Goal: Transaction & Acquisition: Purchase product/service

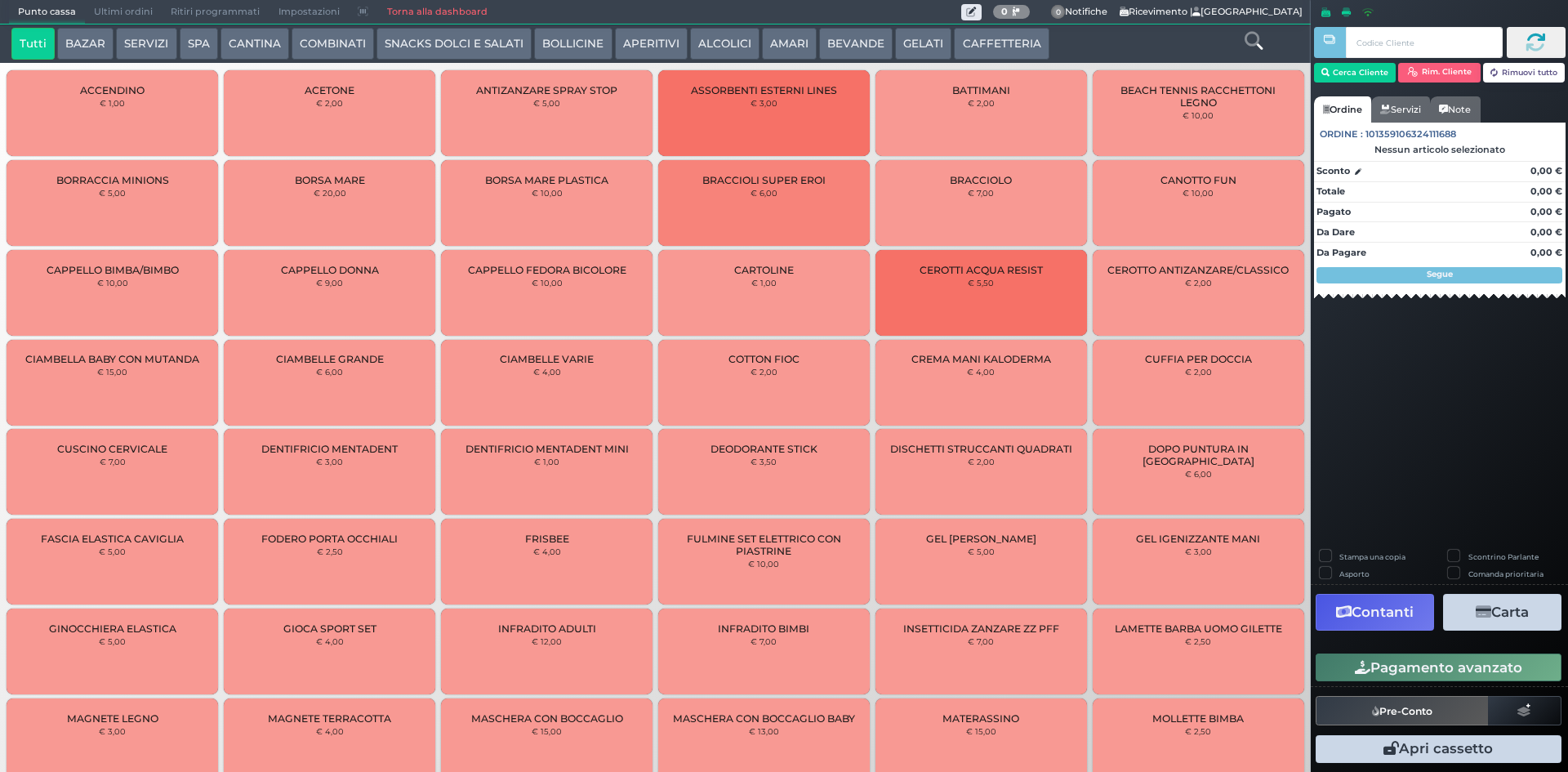
click at [989, 56] on button "CAFFETTERIA" at bounding box center [1000, 44] width 94 height 33
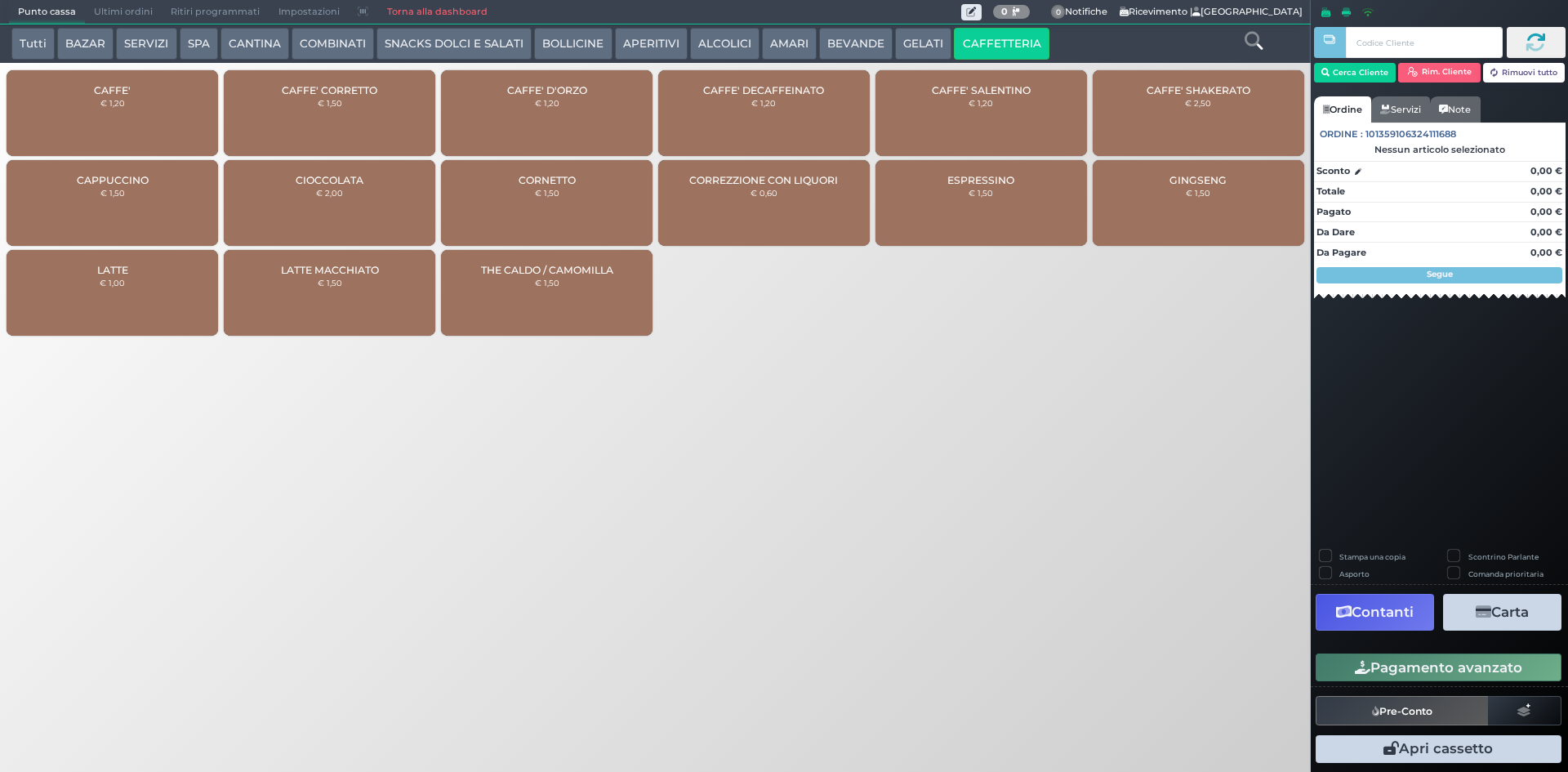
click at [190, 132] on div "CAFFE' € 1,20" at bounding box center [113, 113] width 212 height 85
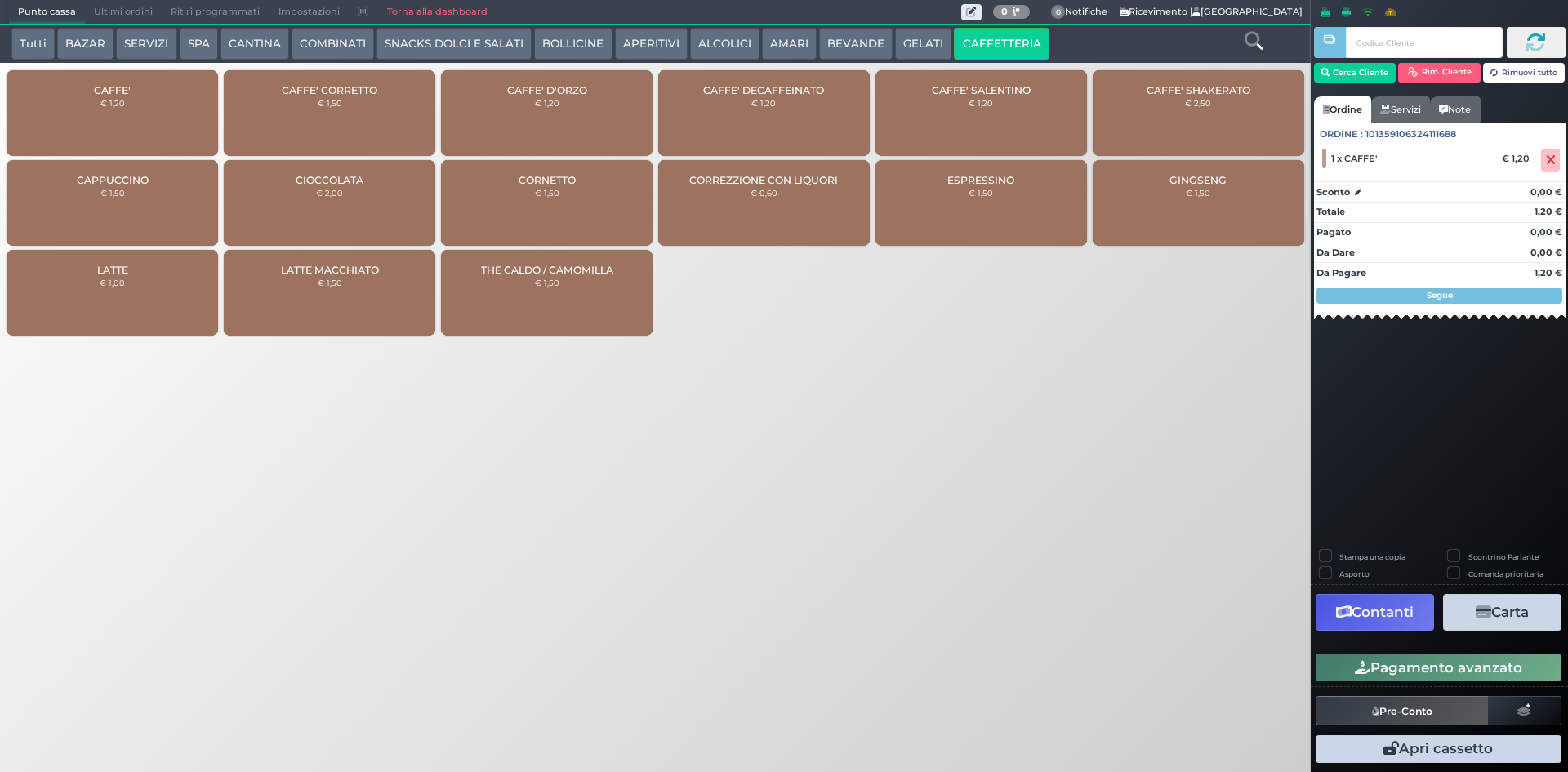
drag, startPoint x: 1338, startPoint y: 670, endPoint x: 1332, endPoint y: 662, distance: 10.0
click at [1338, 669] on button "Pagamento avanzato" at bounding box center [1438, 668] width 246 height 28
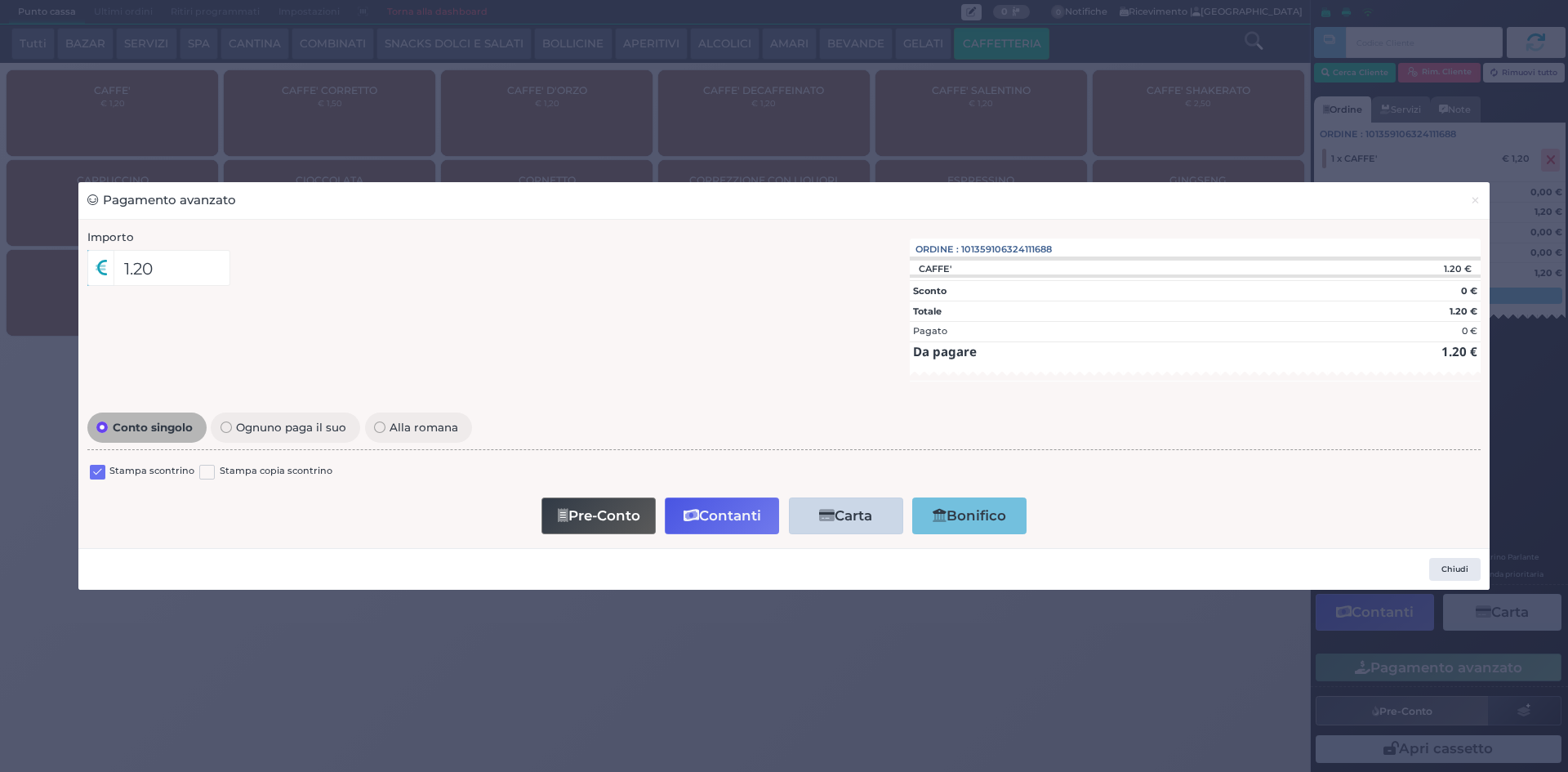
click at [94, 476] on label at bounding box center [97, 472] width 16 height 16
click at [0, 0] on input "checkbox" at bounding box center [0, 0] width 0 height 0
click at [740, 517] on button "Contanti" at bounding box center [721, 516] width 114 height 37
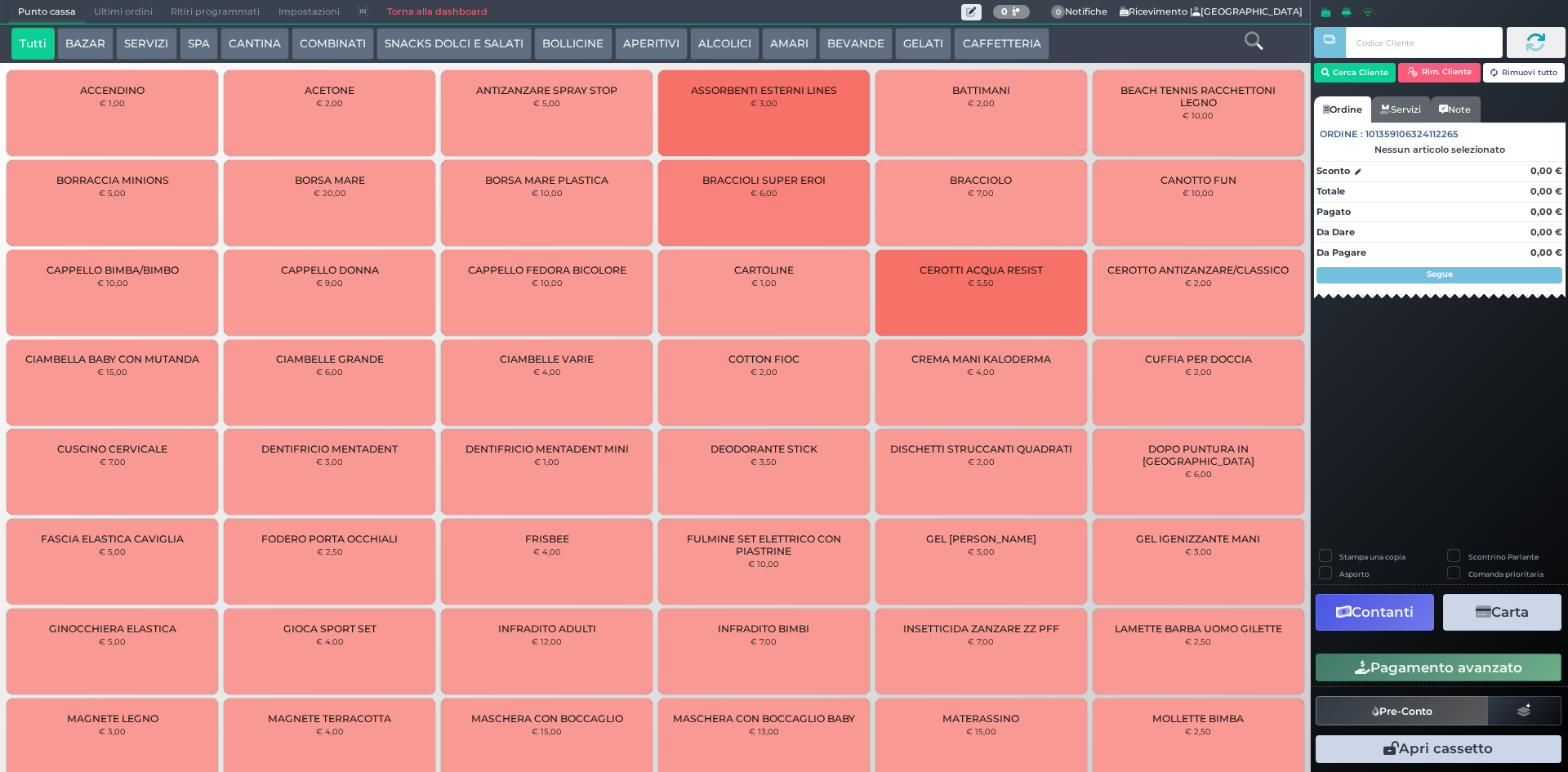
click at [114, 5] on span "Ultimi ordini" at bounding box center [122, 12] width 76 height 23
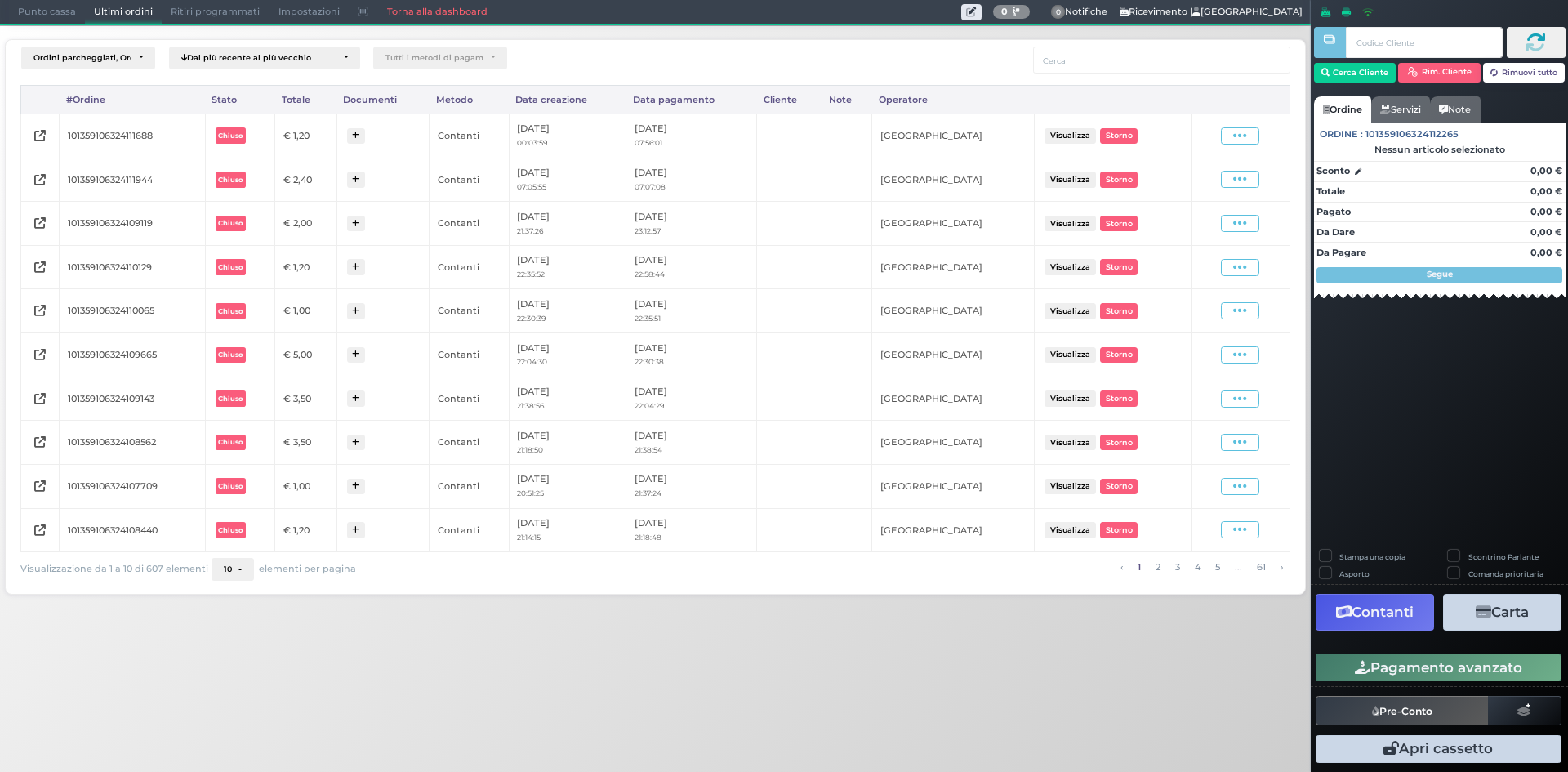
click at [1221, 136] on div "Visualizza Ristampa Pre-Conto Storno" at bounding box center [1240, 136] width 82 height 17
click at [1230, 137] on span at bounding box center [1240, 136] width 39 height 17
click at [1212, 182] on span "Ristampa Pre-Conto" at bounding box center [1201, 183] width 67 height 28
drag, startPoint x: 23, startPoint y: 6, endPoint x: 33, endPoint y: 6, distance: 10.0
click at [23, 6] on span "Punto cassa" at bounding box center [47, 12] width 76 height 23
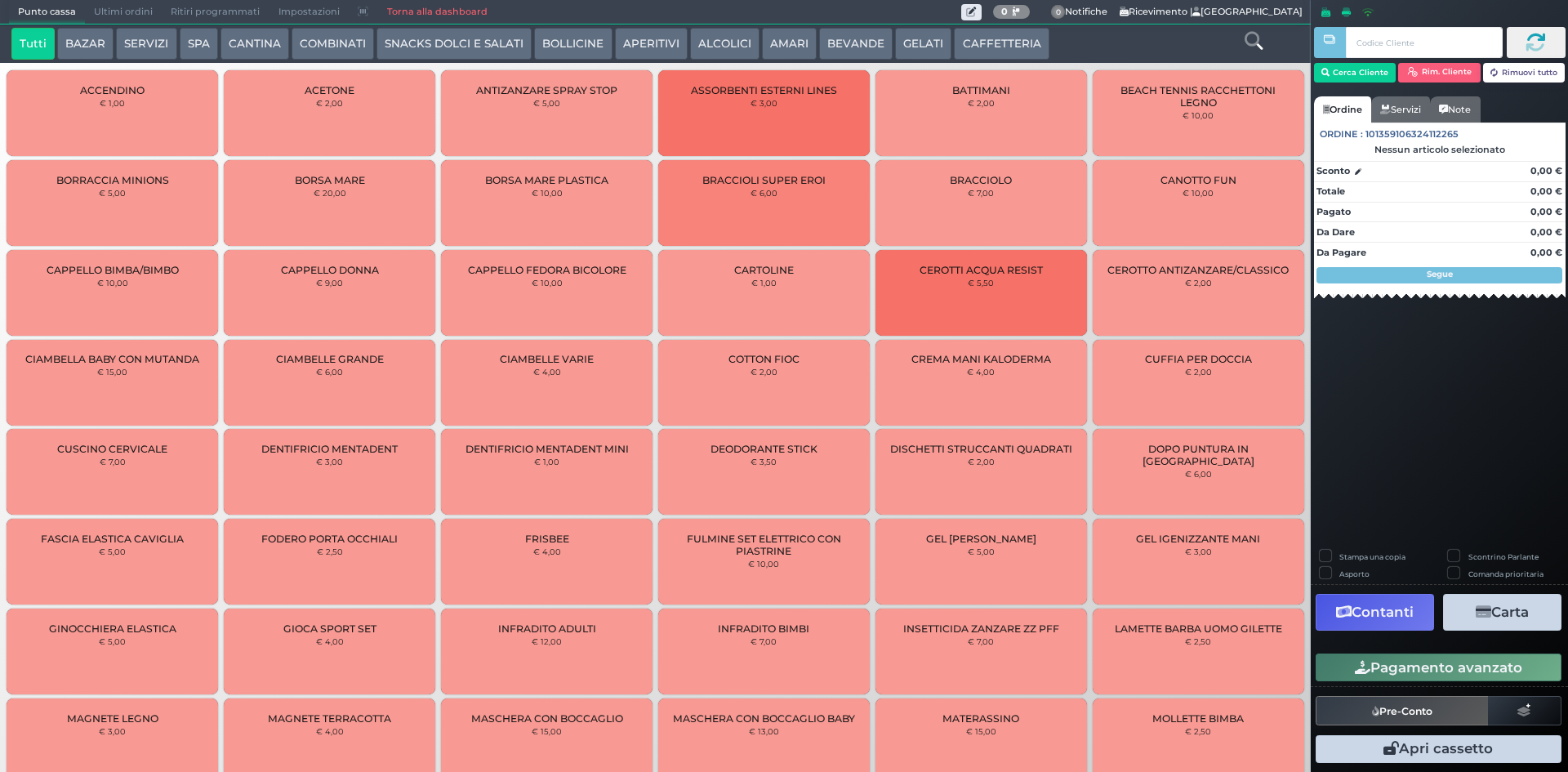
drag, startPoint x: 1009, startPoint y: 44, endPoint x: 863, endPoint y: 61, distance: 147.0
click at [1008, 44] on button "CAFFETTERIA" at bounding box center [1000, 44] width 94 height 33
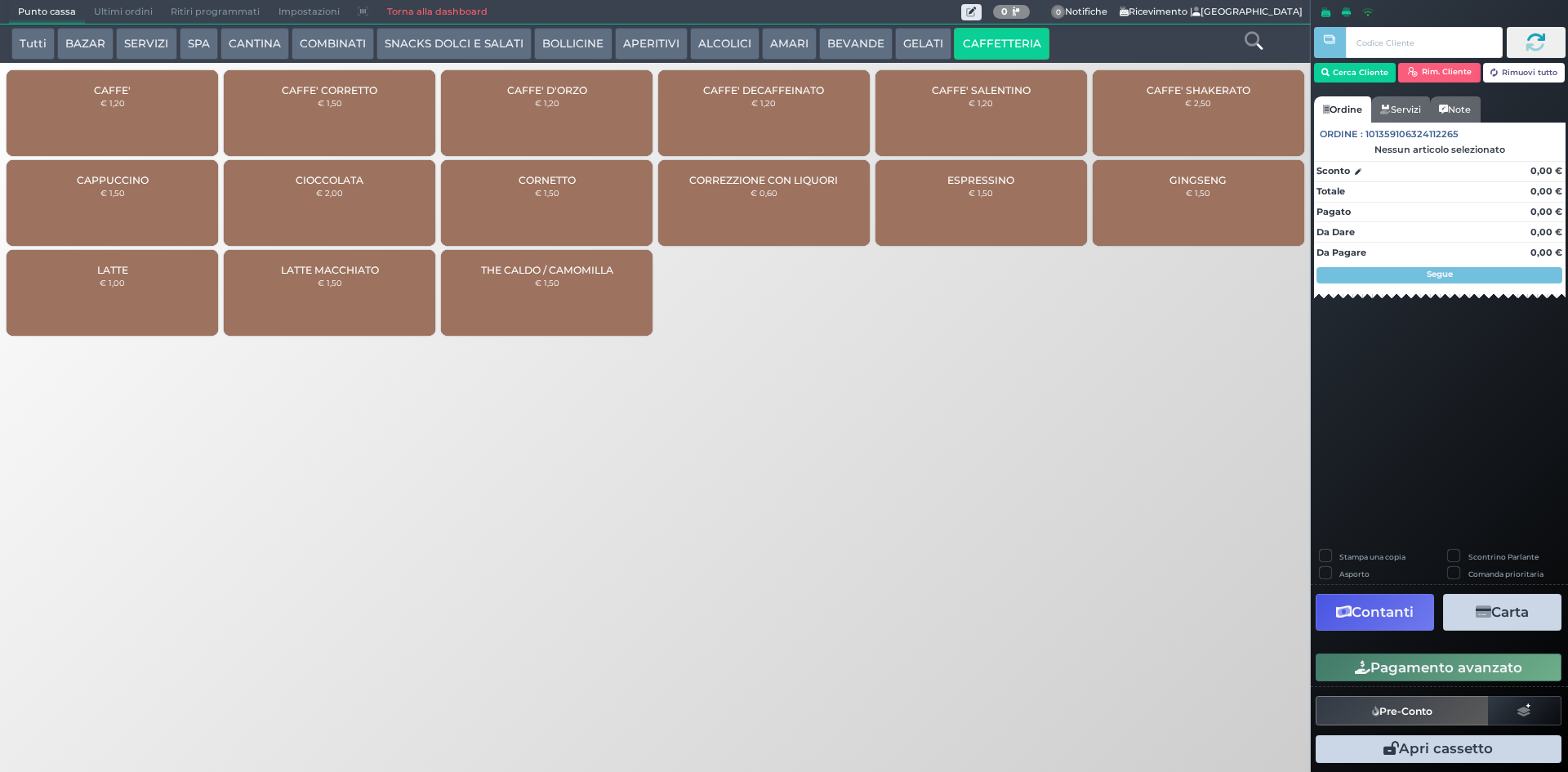
click at [98, 132] on div "CAFFE' € 1,20" at bounding box center [113, 113] width 212 height 85
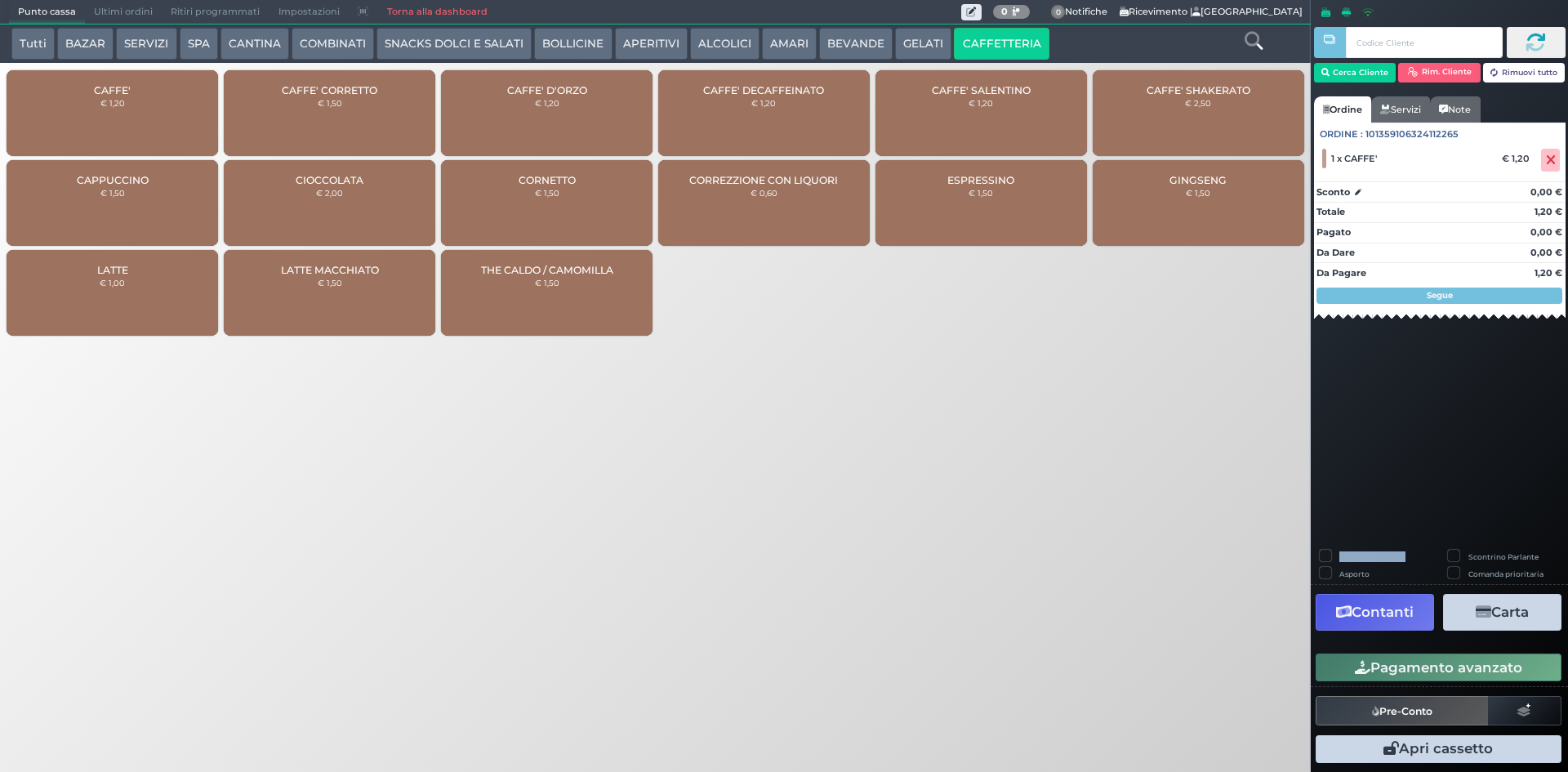
click at [1340, 557] on label "Stampa una copia" at bounding box center [1373, 556] width 67 height 11
click at [1394, 505] on div "Cerca Cliente Rim. Cliente Rimuovi tutto Ordine Servizi Note Ordine : 101359106…" at bounding box center [1439, 386] width 257 height 772
click at [1340, 556] on label "Stampa una copia" at bounding box center [1373, 556] width 67 height 11
checkbox input "true"
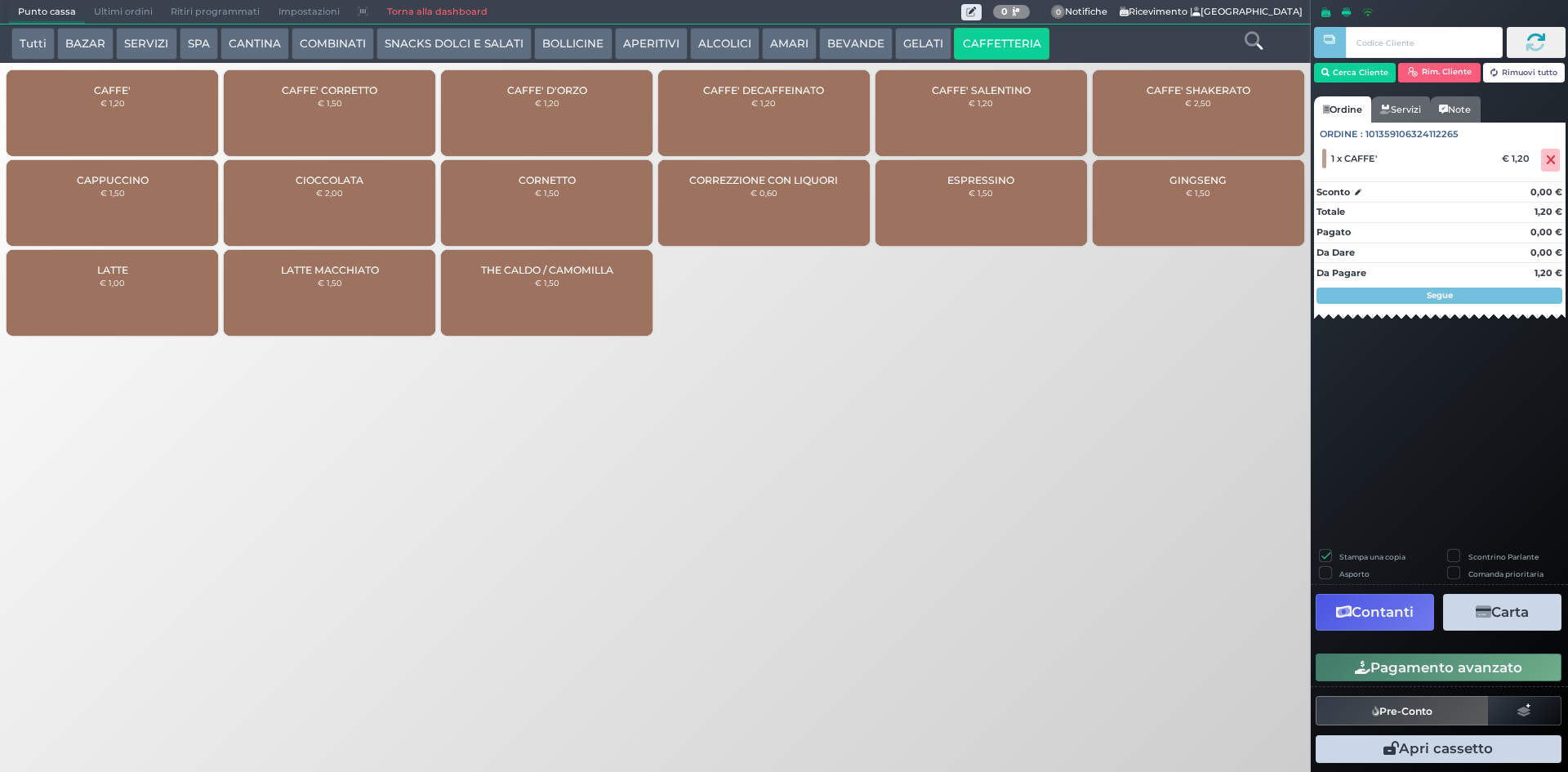
click at [1478, 605] on icon "button" at bounding box center [1483, 612] width 16 height 14
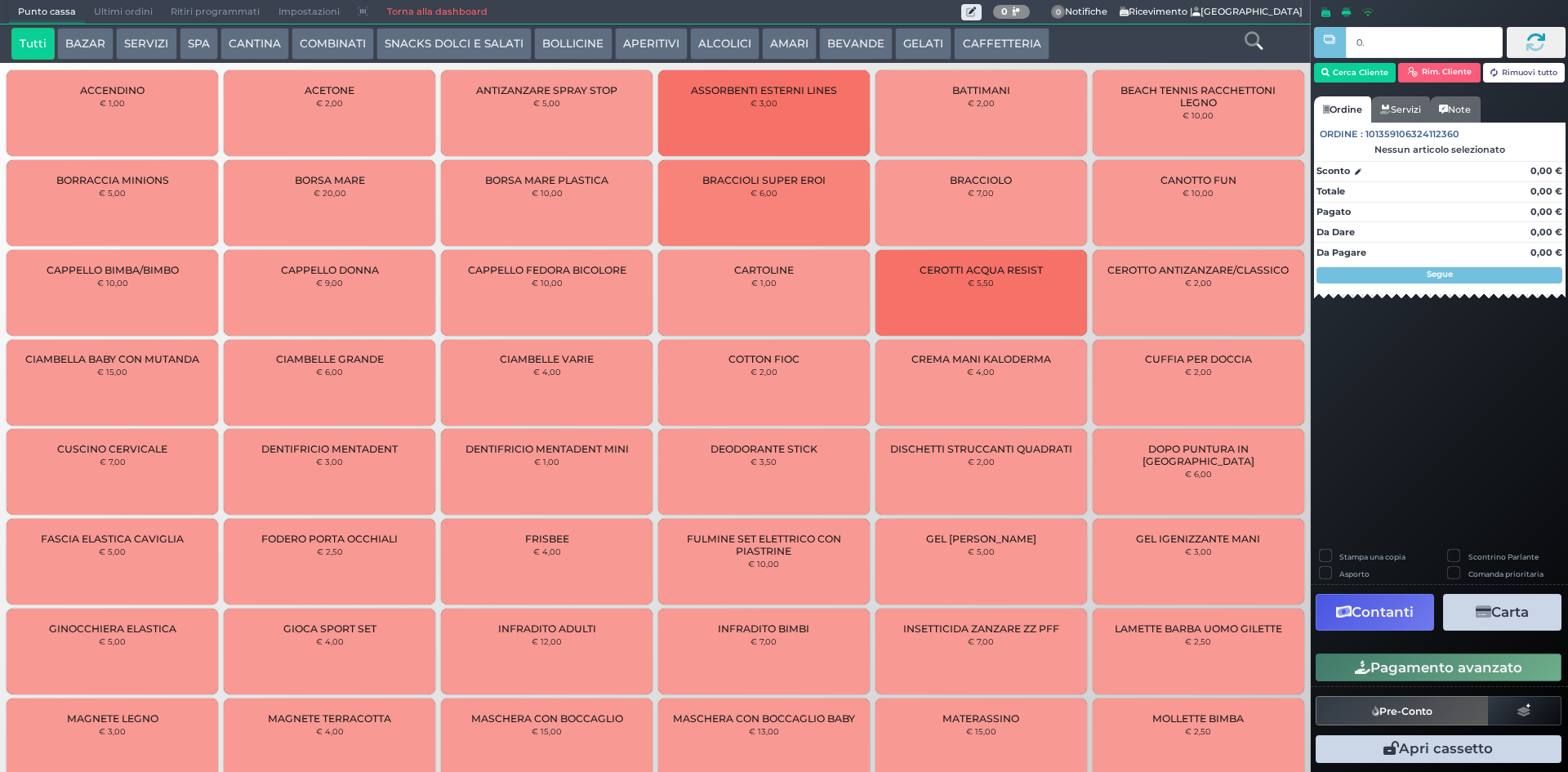
type input "0."
click at [853, 40] on button "BEVANDE" at bounding box center [855, 44] width 73 height 33
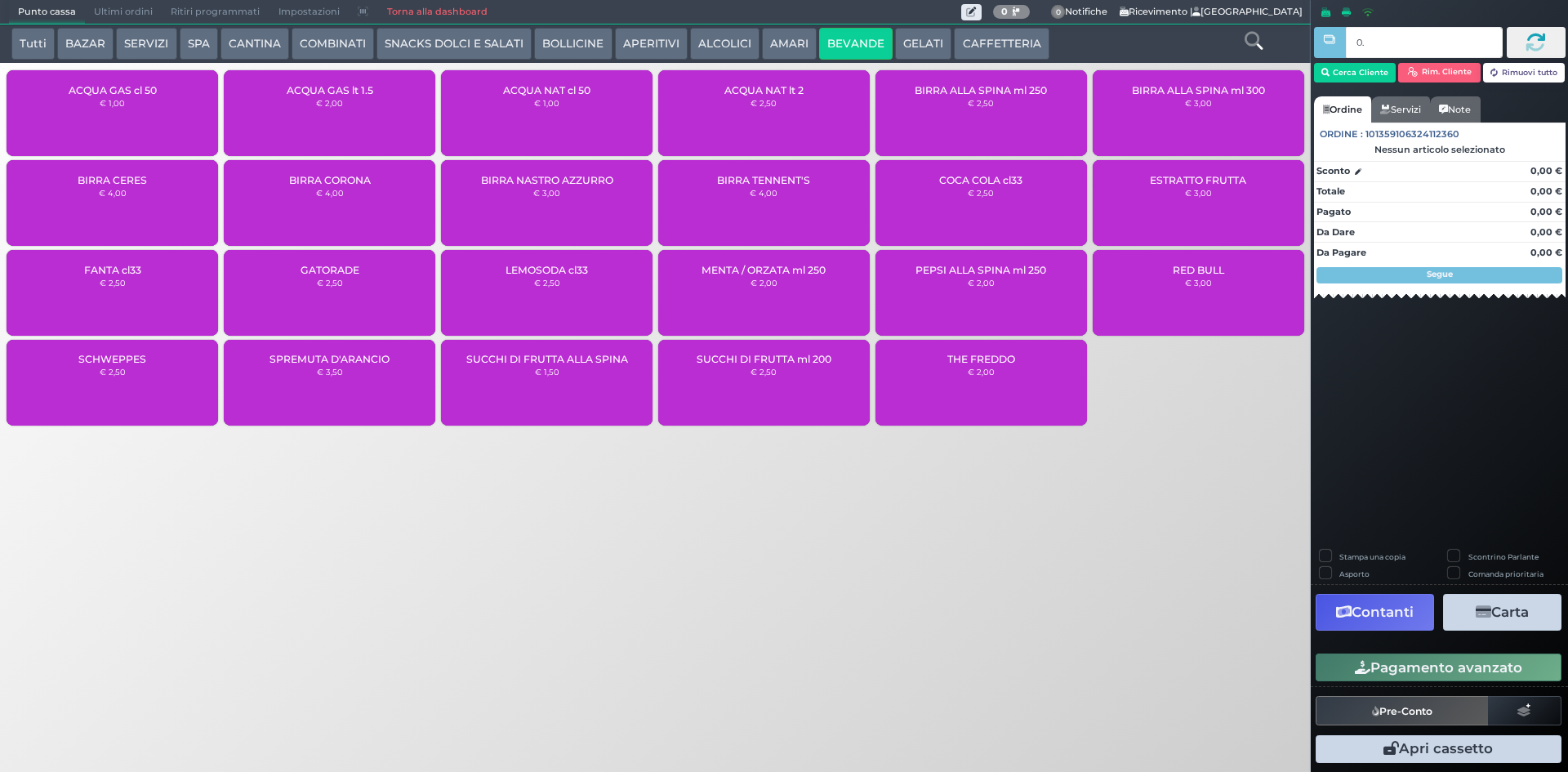
click at [562, 121] on div "ACQUA NAT cl 50 € 1,00" at bounding box center [547, 113] width 212 height 85
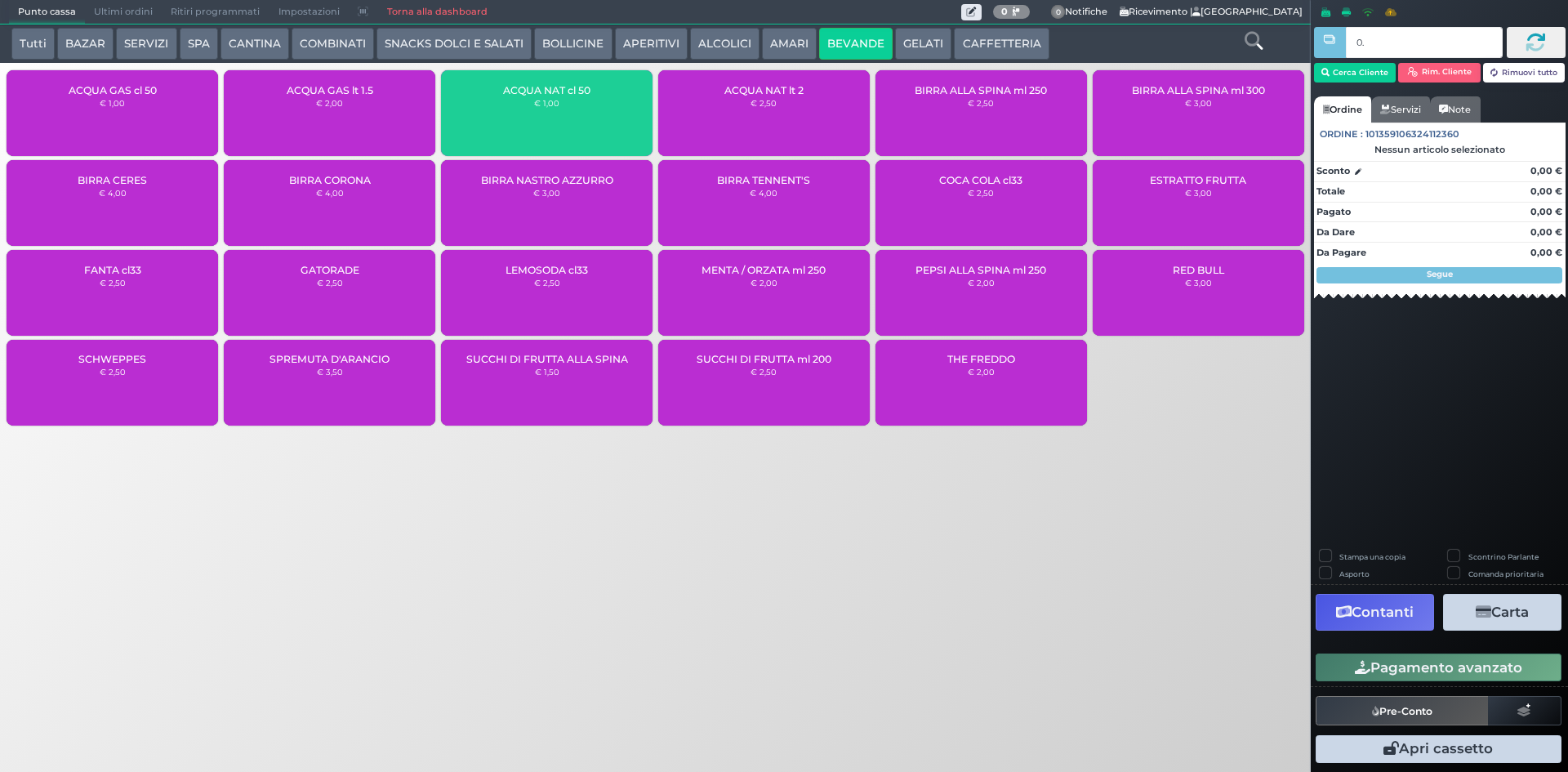
click at [562, 121] on div "ACQUA NAT cl 50 € 1,00" at bounding box center [547, 113] width 212 height 85
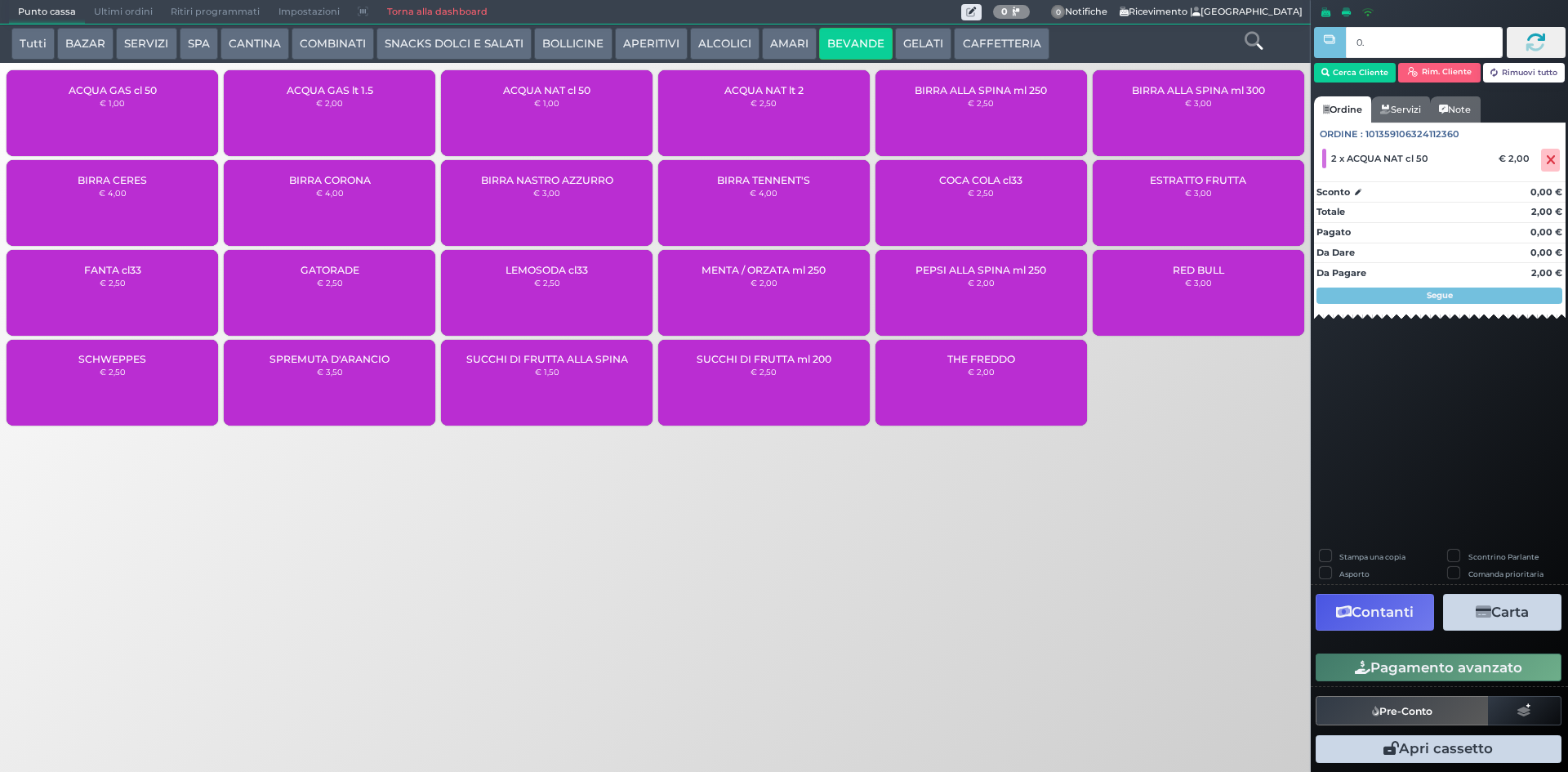
click at [1432, 661] on button "Pagamento avanzato" at bounding box center [1438, 668] width 246 height 28
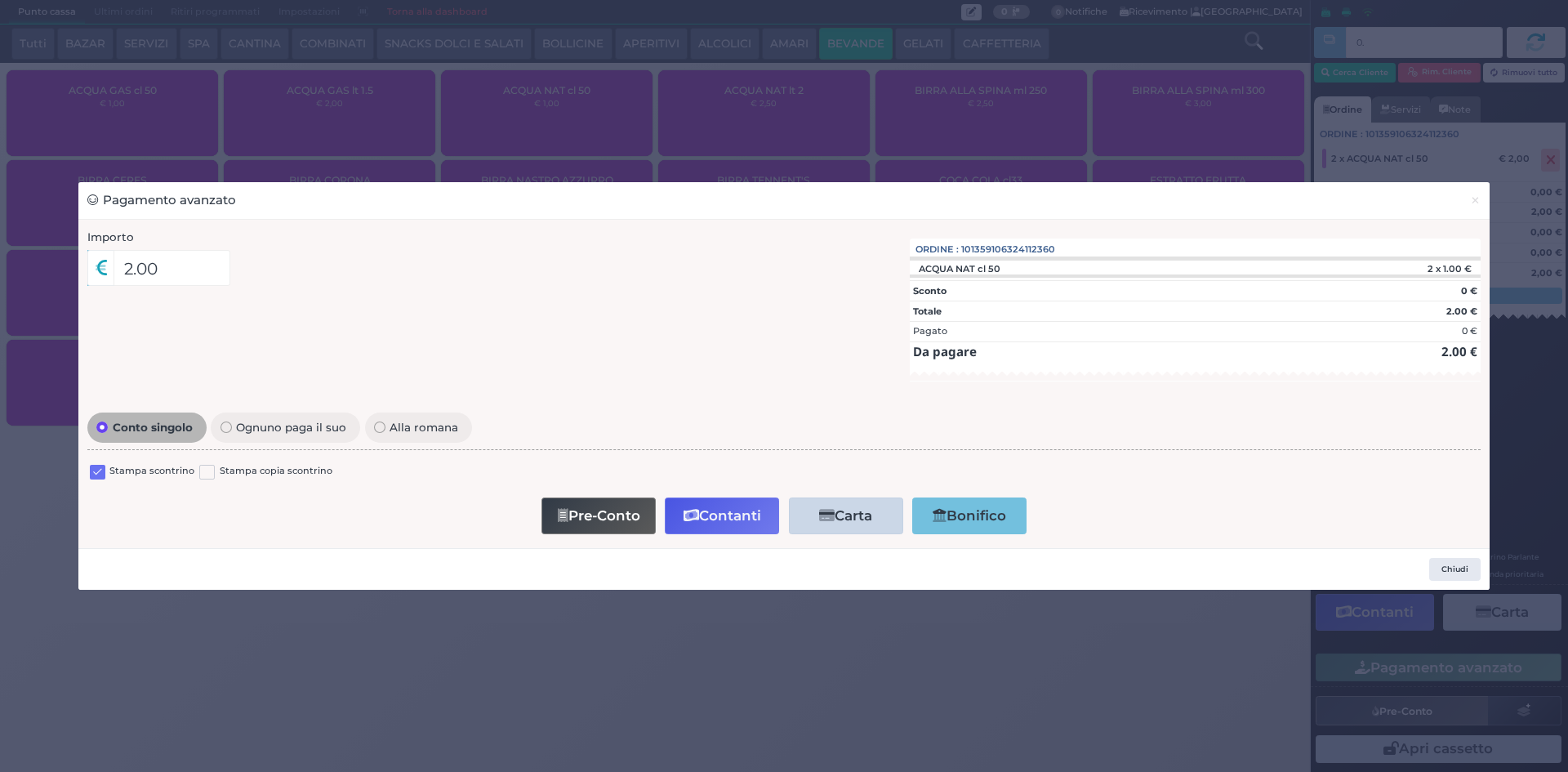
click at [98, 468] on label at bounding box center [97, 472] width 16 height 16
click at [0, 0] on input "checkbox" at bounding box center [0, 0] width 0 height 0
click at [729, 522] on button "Contanti" at bounding box center [721, 516] width 114 height 37
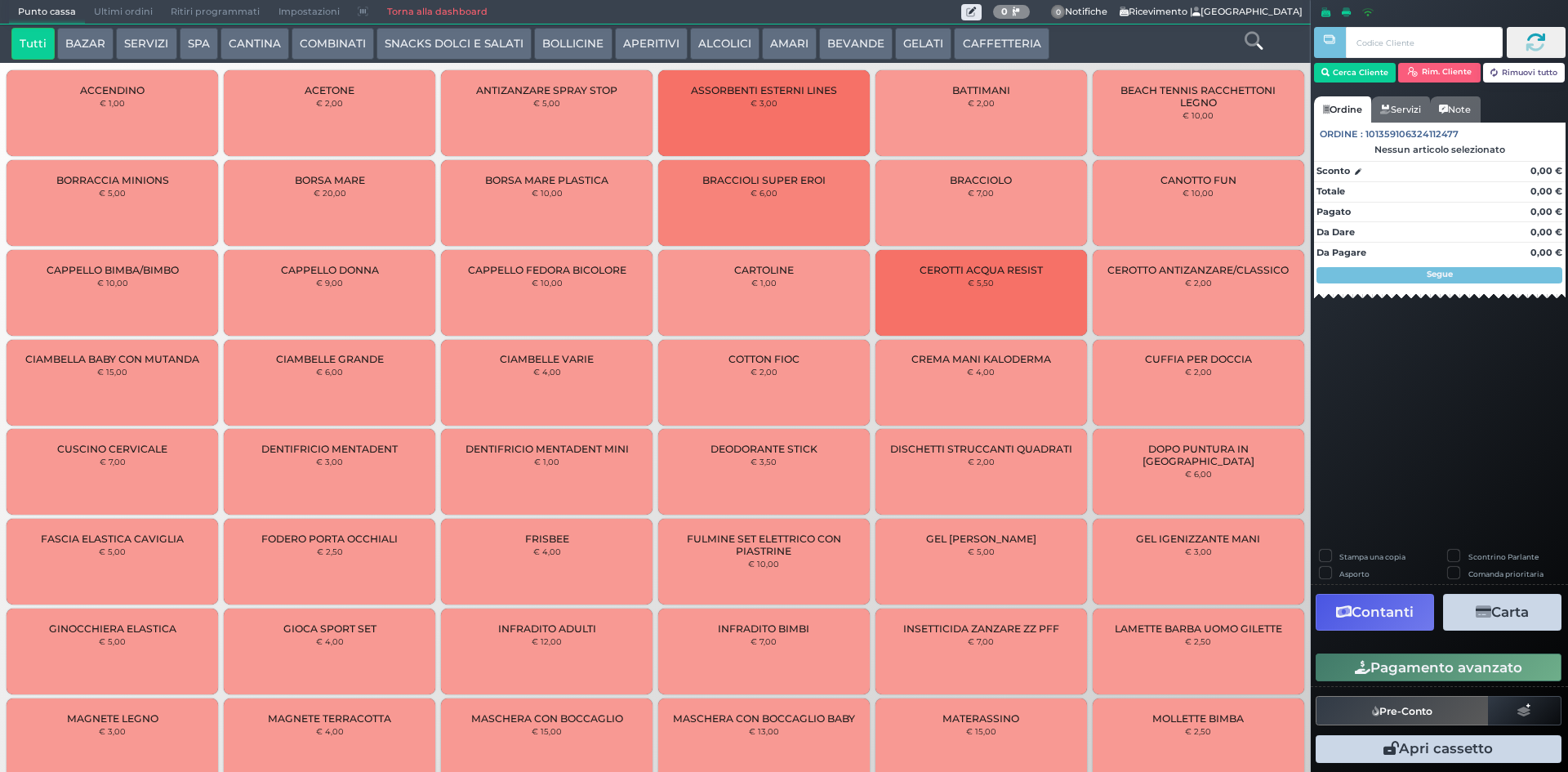
click at [121, 13] on span "Ultimi ordini" at bounding box center [122, 12] width 76 height 23
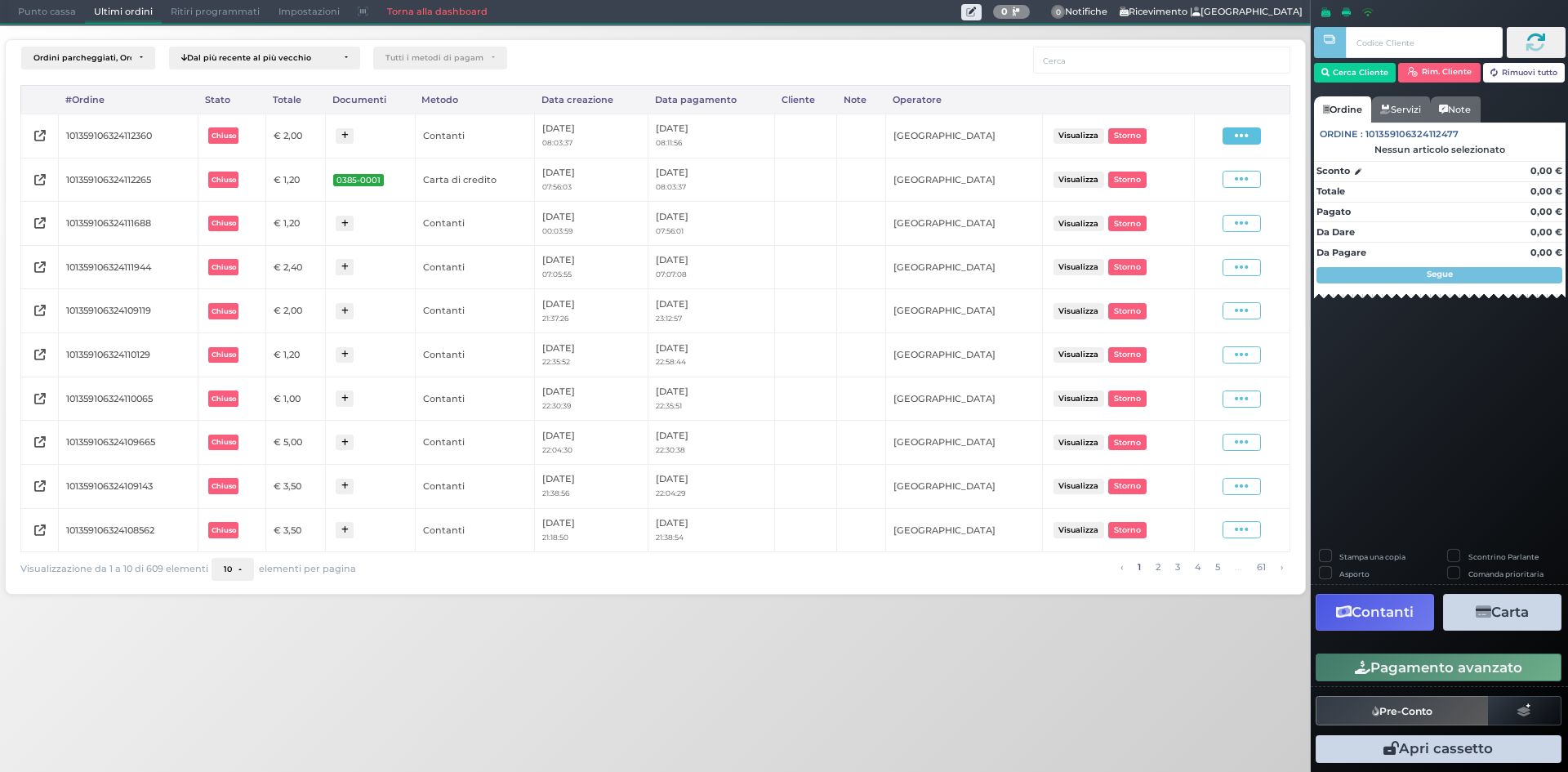
click at [1248, 133] on icon at bounding box center [1242, 136] width 14 height 16
click at [1190, 180] on span "Ristampa Pre-Conto" at bounding box center [1203, 183] width 67 height 28
